Goal: Navigation & Orientation: Understand site structure

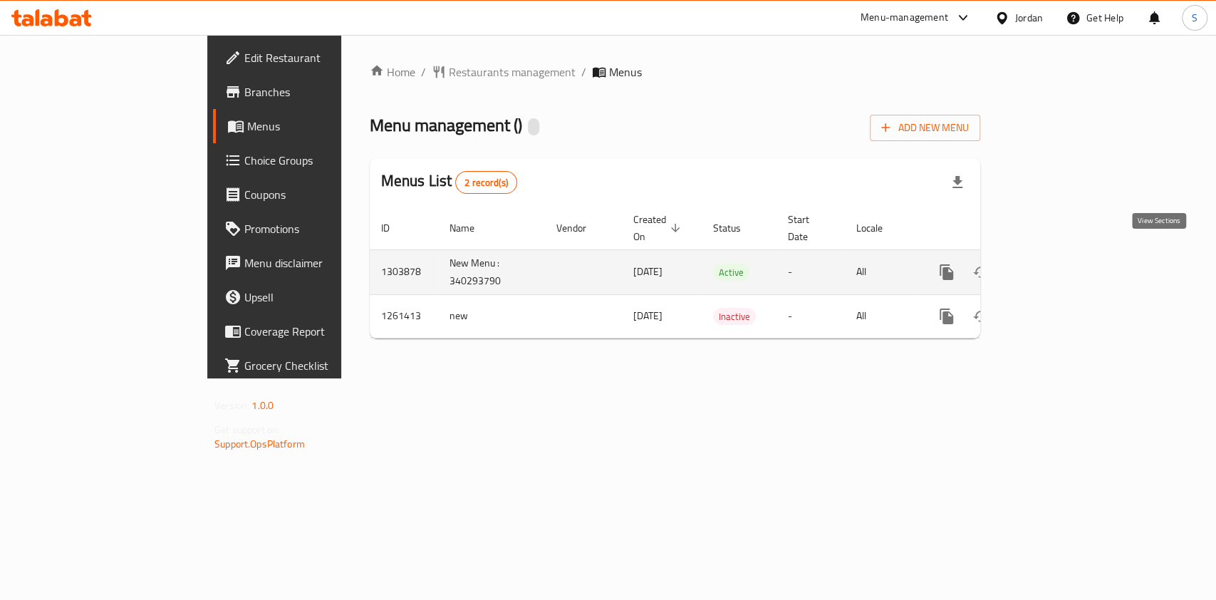
click at [1067, 267] on link "enhanced table" at bounding box center [1049, 272] width 34 height 34
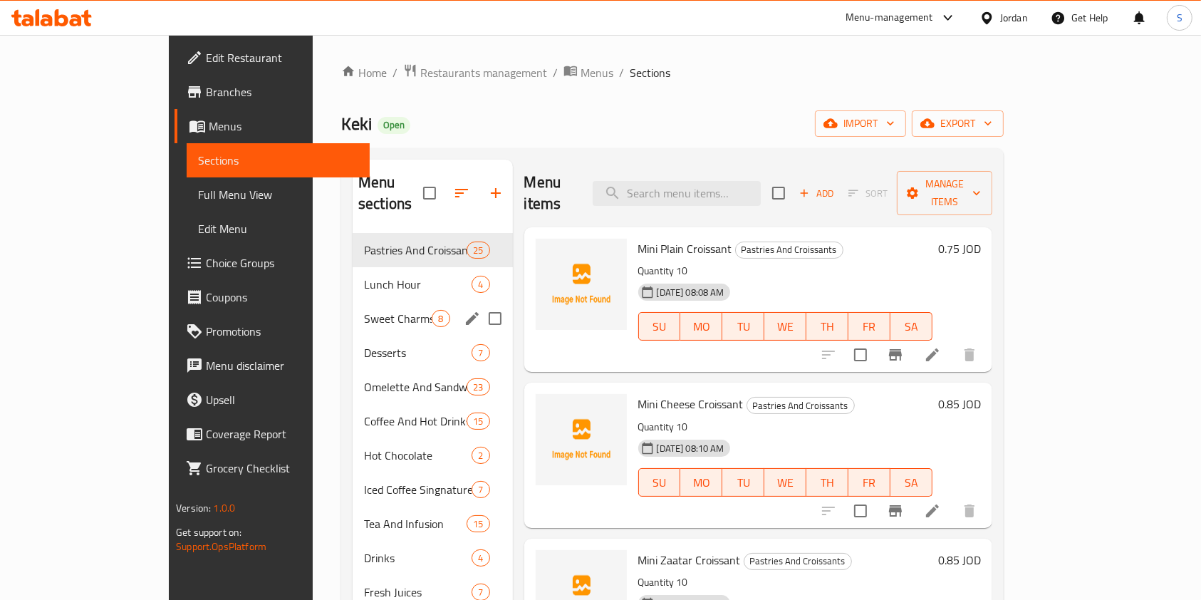
click at [361, 311] on div "Sweet Charms 8" at bounding box center [433, 318] width 160 height 34
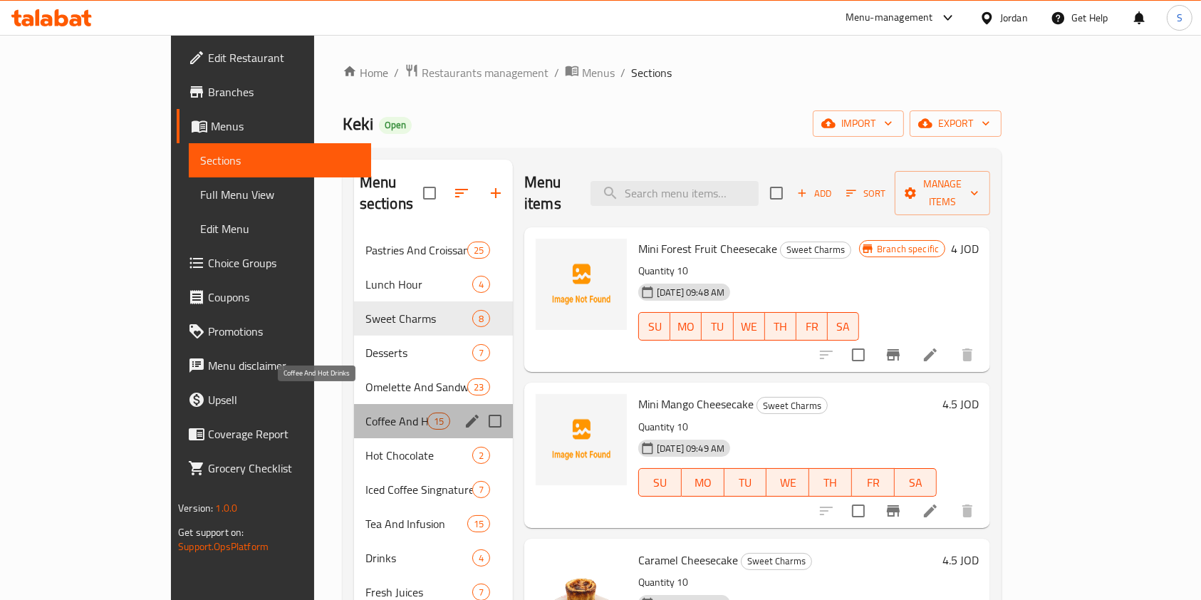
click at [365, 412] on span "Coffee And Hot Drinks" at bounding box center [396, 420] width 62 height 17
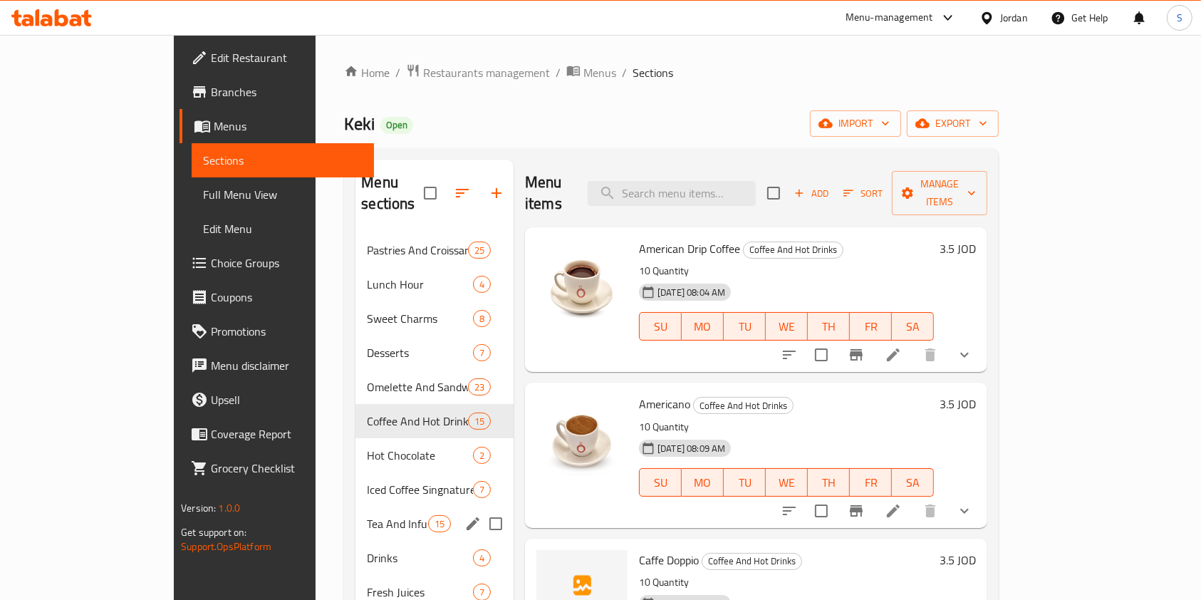
click at [356, 507] on div "Tea And Infusion 15" at bounding box center [435, 524] width 158 height 34
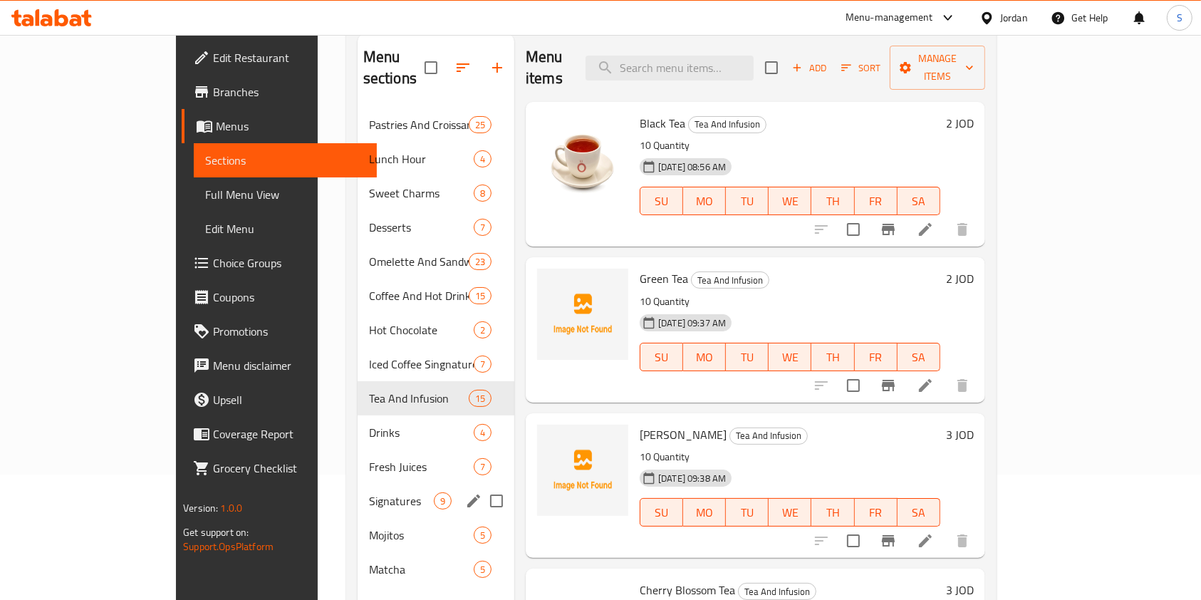
scroll to position [199, 0]
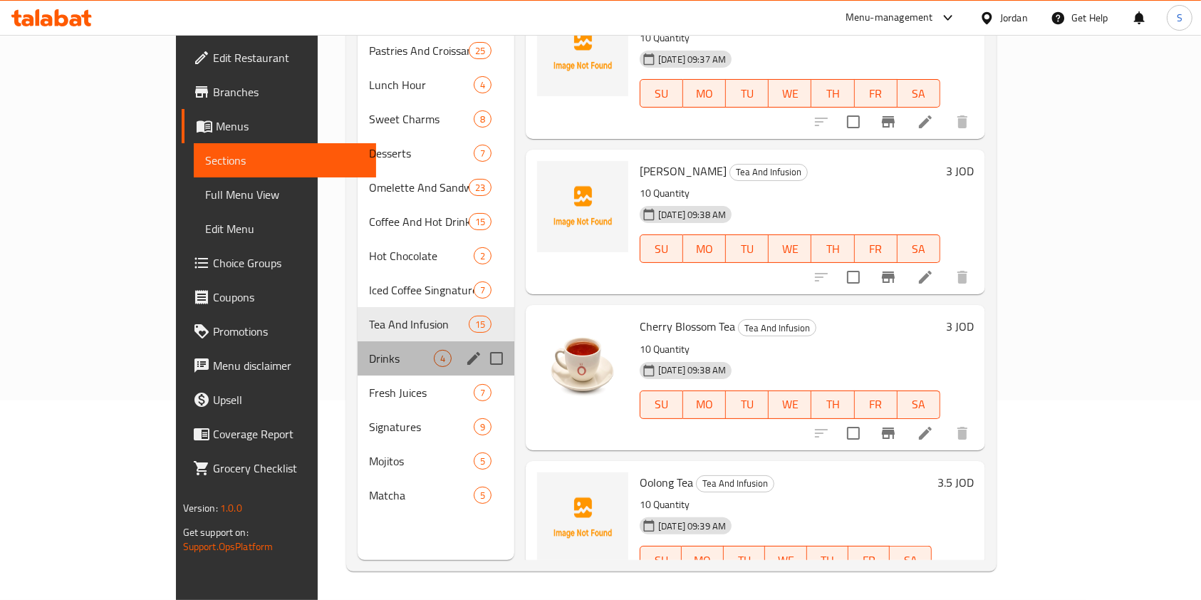
click at [358, 349] on div "Drinks 4" at bounding box center [436, 358] width 157 height 34
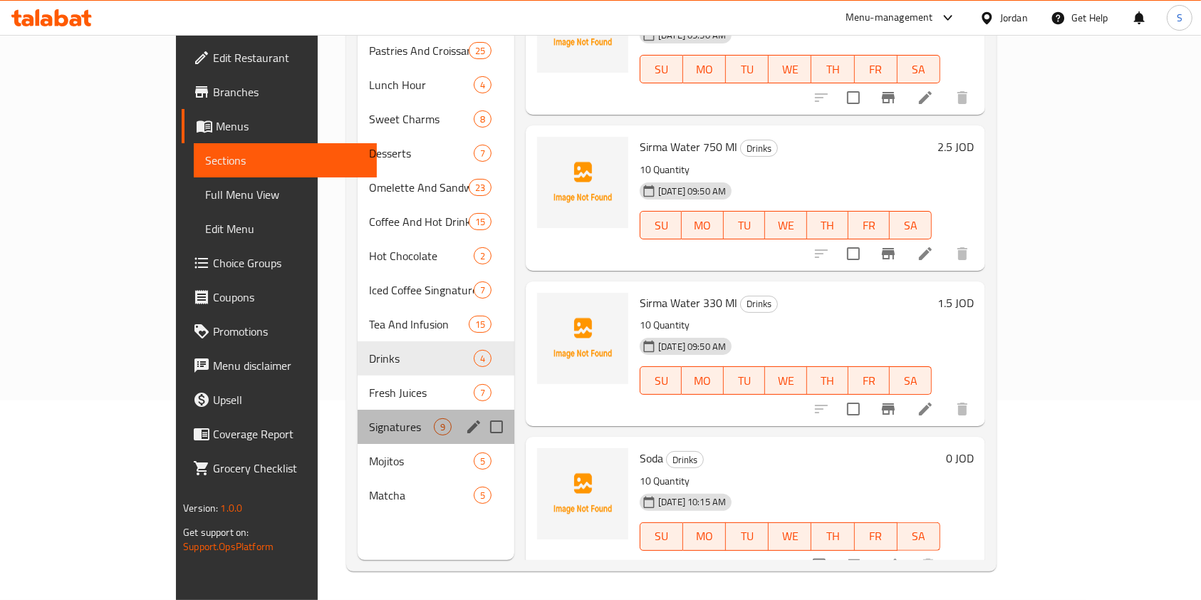
click at [358, 410] on div "Signatures 9" at bounding box center [436, 427] width 157 height 34
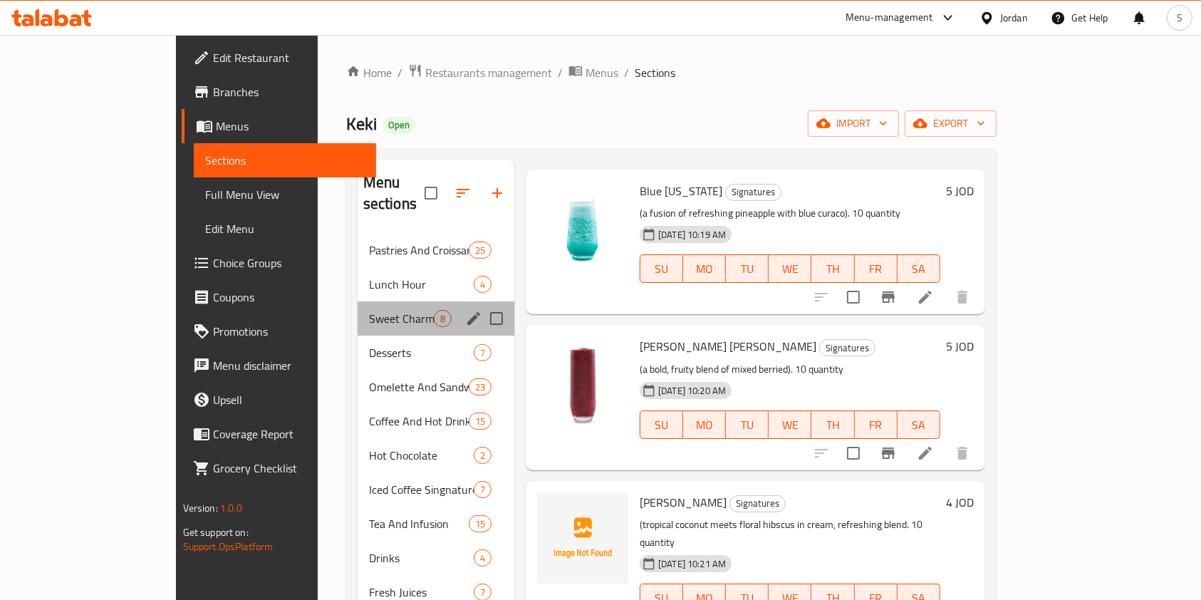
click at [358, 308] on div "Sweet Charms 8" at bounding box center [436, 318] width 157 height 34
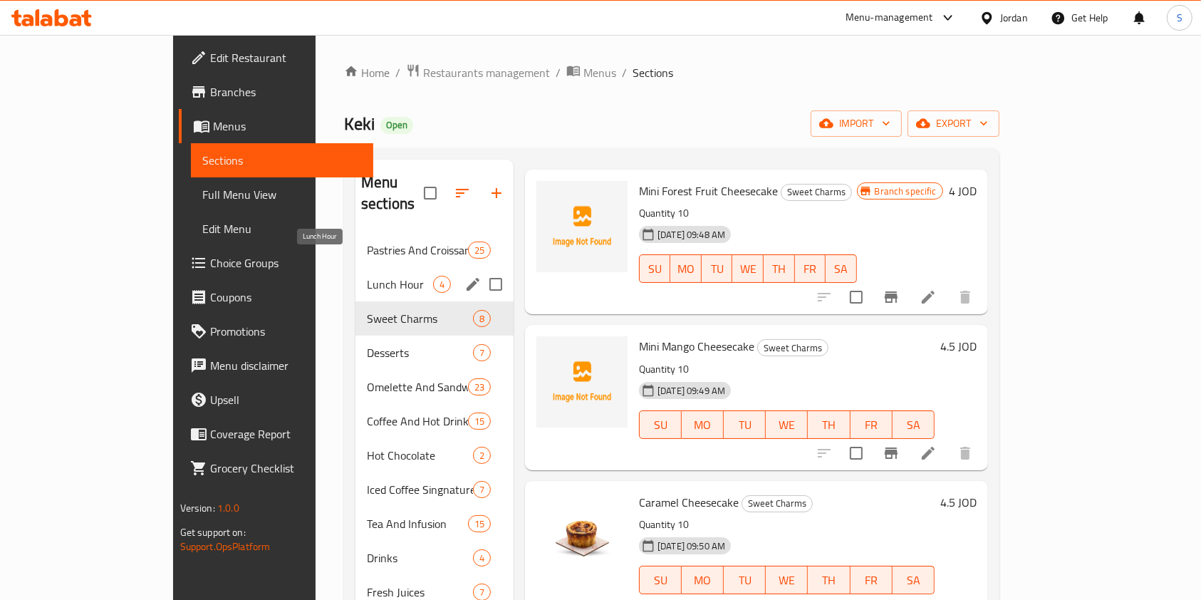
click at [367, 276] on span "Lunch Hour" at bounding box center [400, 284] width 66 height 17
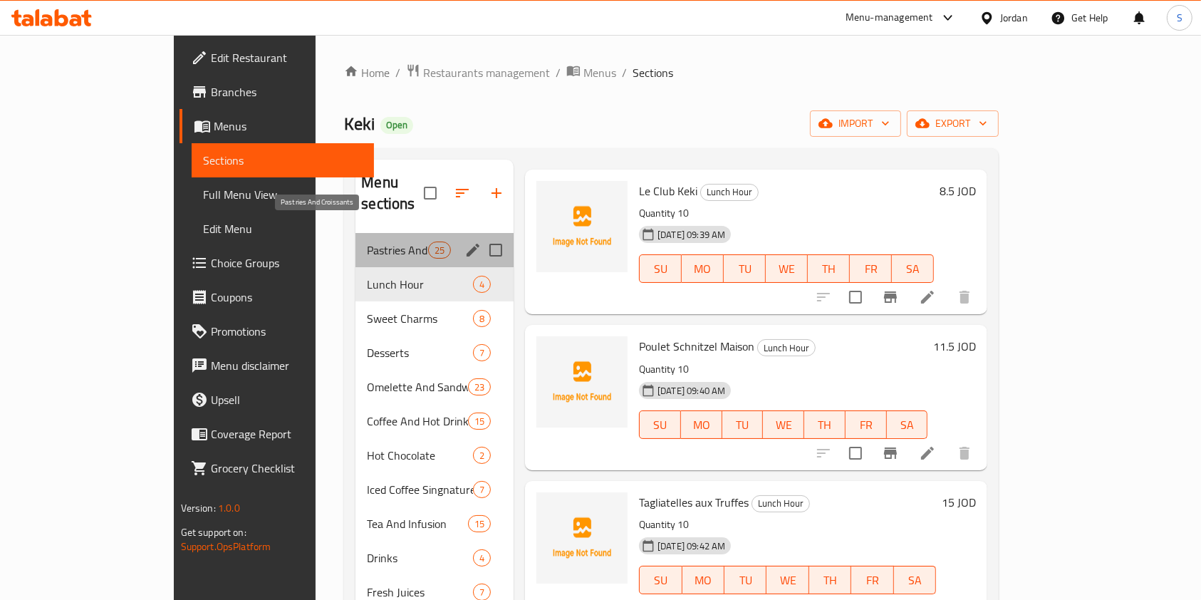
click at [367, 242] on span "Pastries And Croissants" at bounding box center [397, 250] width 61 height 17
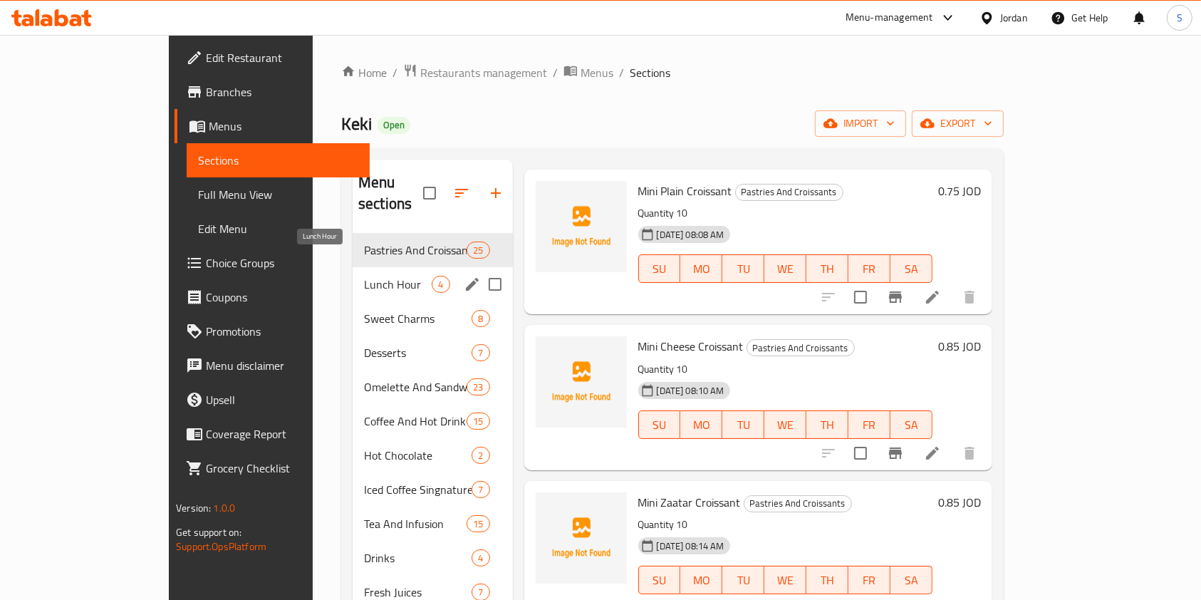
click at [364, 276] on span "Lunch Hour" at bounding box center [398, 284] width 68 height 17
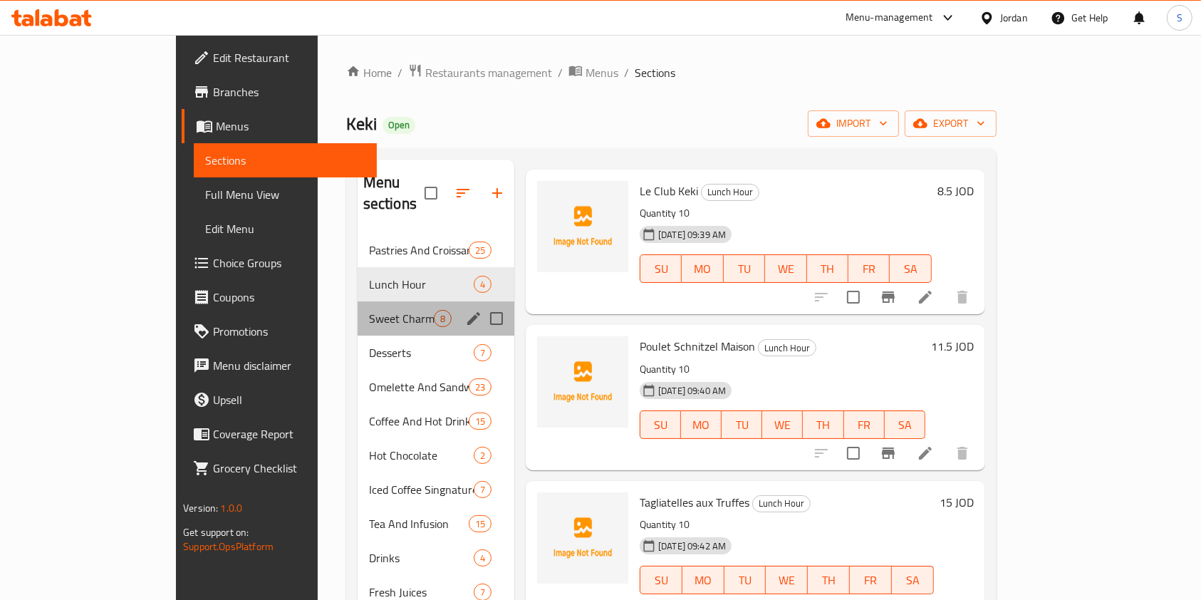
click at [358, 309] on div "Sweet Charms 8" at bounding box center [436, 318] width 157 height 34
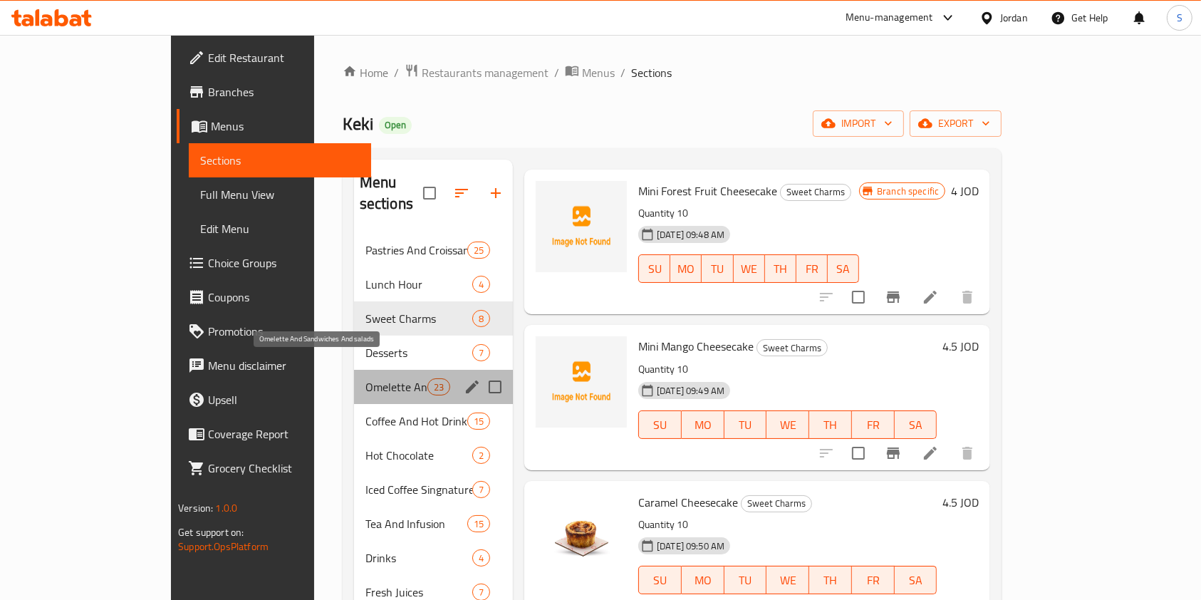
click at [365, 378] on span "Omelette And Sandwiches And salads" at bounding box center [396, 386] width 62 height 17
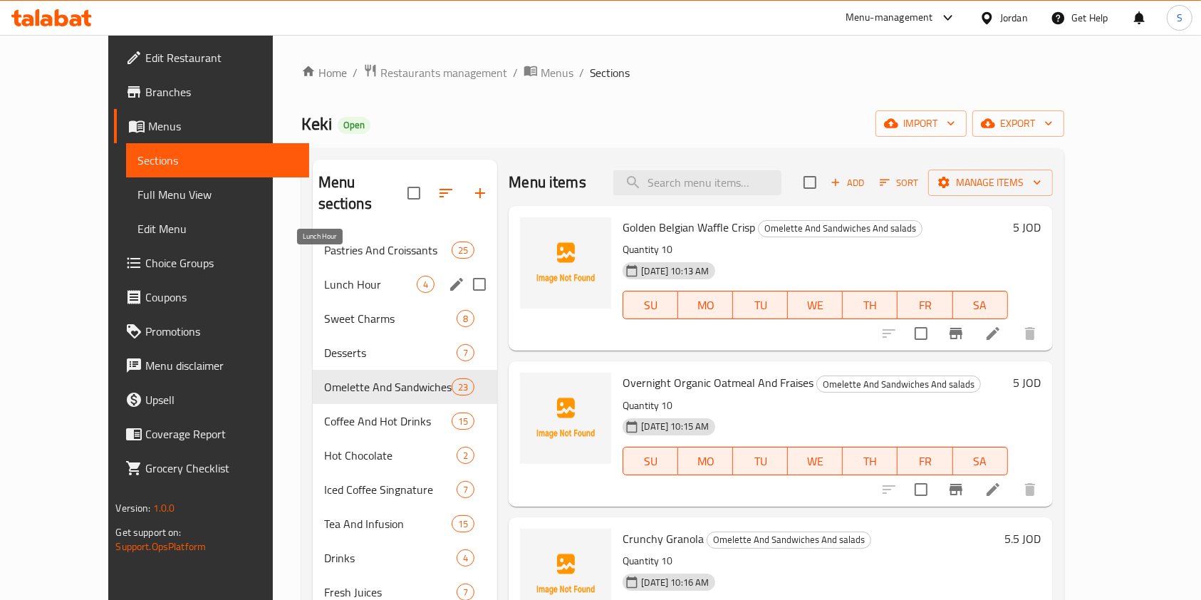
click at [324, 276] on span "Lunch Hour" at bounding box center [370, 284] width 93 height 17
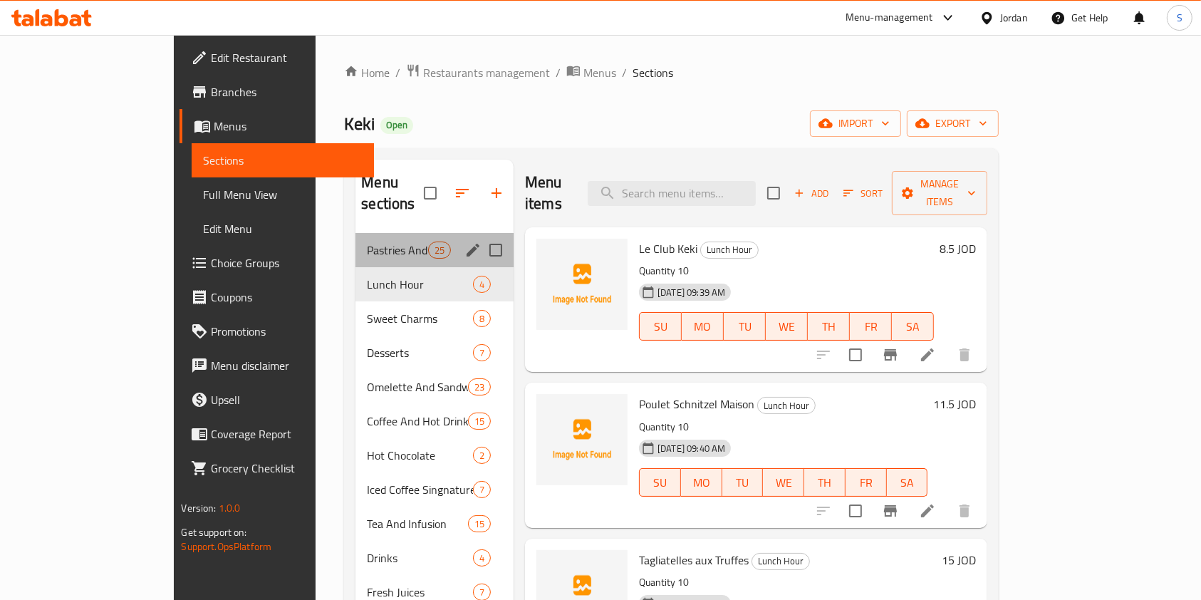
click at [356, 239] on div "Pastries And Croissants 25" at bounding box center [435, 250] width 158 height 34
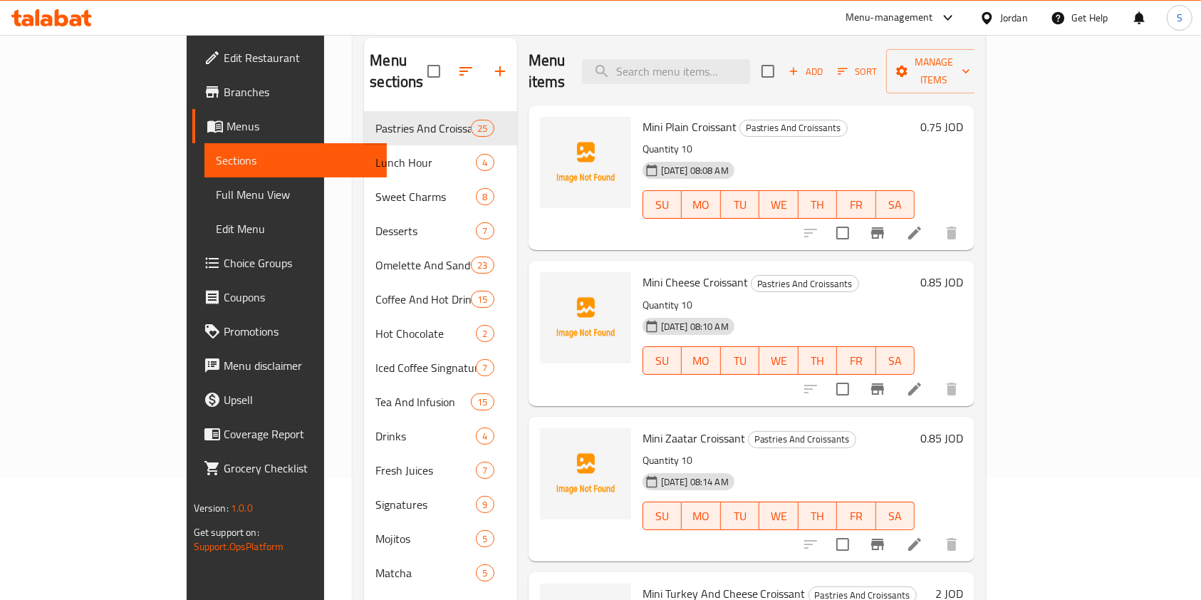
scroll to position [104, 0]
